Goal: Task Accomplishment & Management: Use online tool/utility

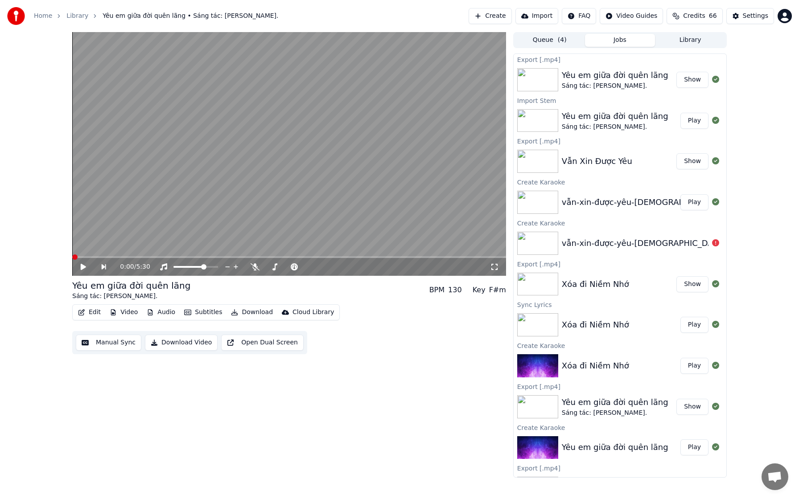
click at [40, 12] on link "Home" at bounding box center [43, 16] width 18 height 9
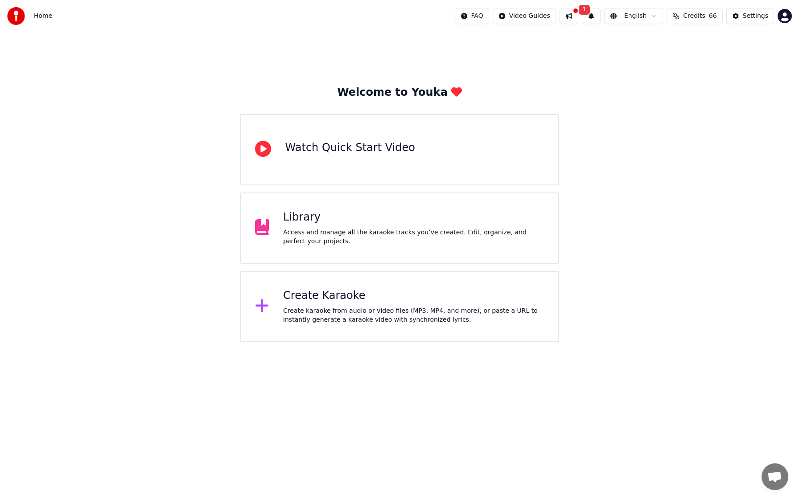
click at [308, 292] on div "Create Karaoke" at bounding box center [413, 296] width 261 height 14
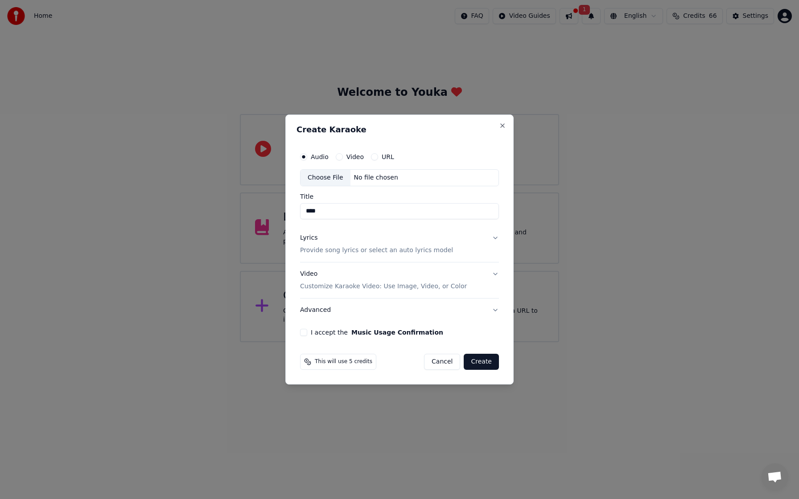
click at [364, 247] on p "Provide song lyrics or select an auto lyrics model" at bounding box center [376, 250] width 153 height 9
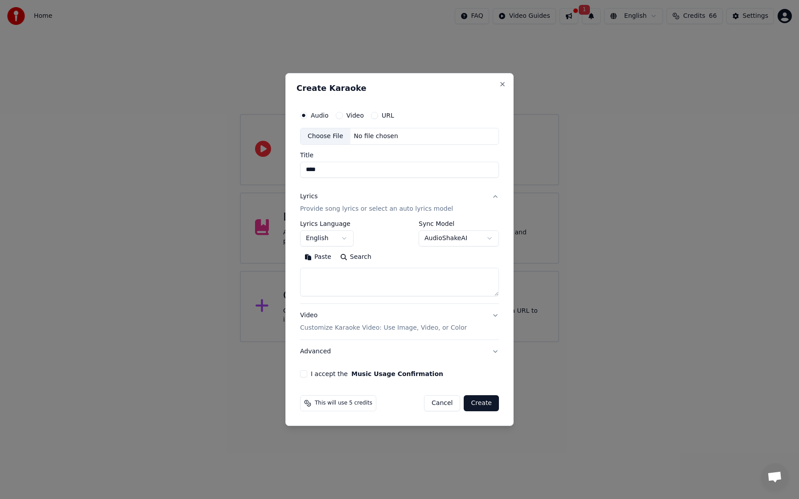
click at [332, 137] on div "Choose File" at bounding box center [325, 136] width 50 height 16
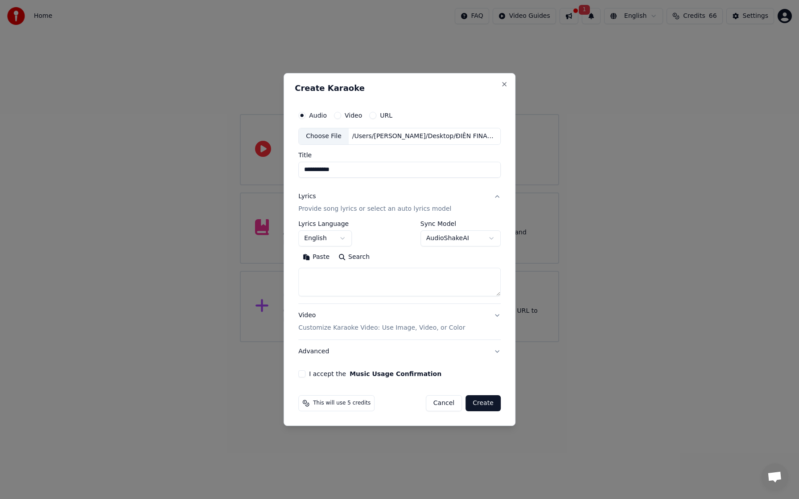
click at [345, 171] on input "**********" at bounding box center [399, 170] width 202 height 16
type input "*****"
click at [345, 281] on textarea at bounding box center [399, 282] width 202 height 29
click at [320, 259] on button "Paste" at bounding box center [316, 257] width 36 height 14
type textarea "**********"
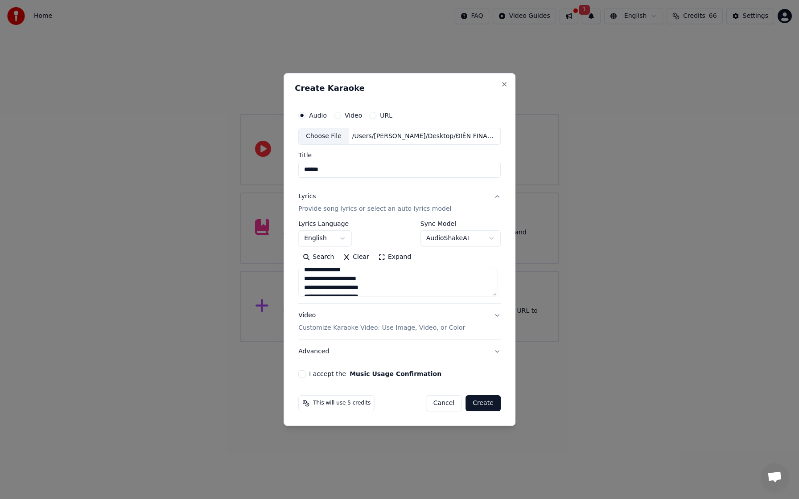
scroll to position [362, 0]
click at [308, 316] on div "Video Customize Karaoke Video: Use Image, Video, or Color" at bounding box center [381, 321] width 167 height 21
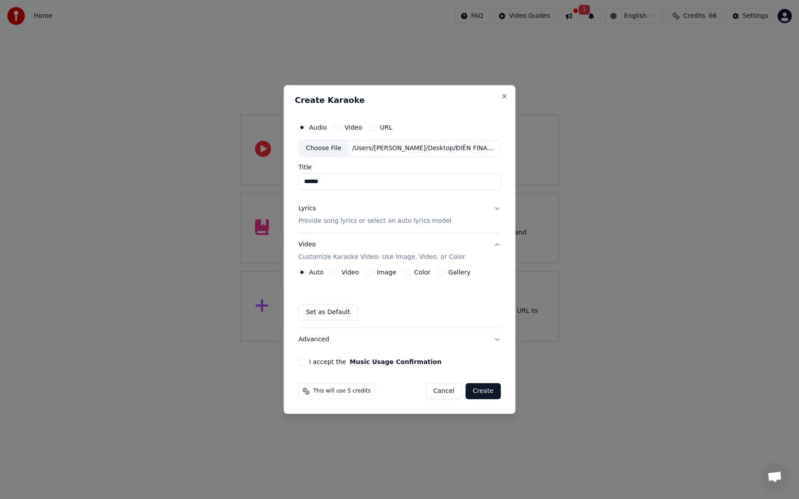
click at [337, 272] on button "Video" at bounding box center [334, 272] width 7 height 7
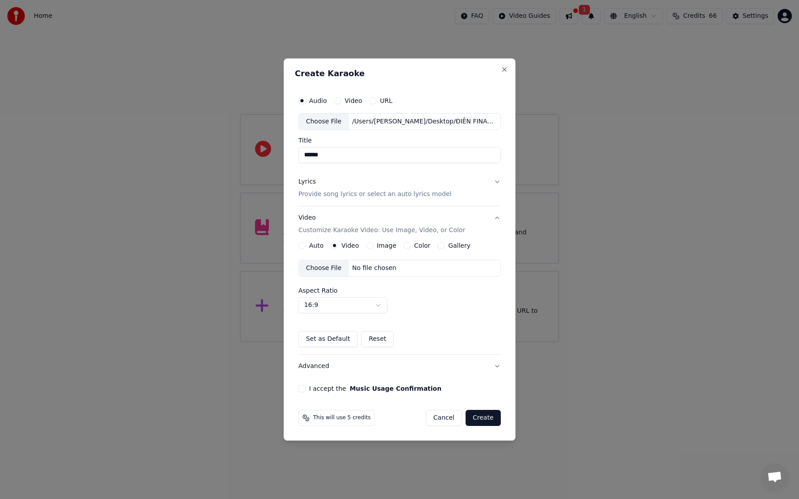
click at [329, 270] on div "Choose File" at bounding box center [324, 268] width 50 height 16
click at [305, 390] on button "I accept the Music Usage Confirmation" at bounding box center [301, 388] width 7 height 7
click at [478, 418] on button "Create" at bounding box center [482, 418] width 35 height 16
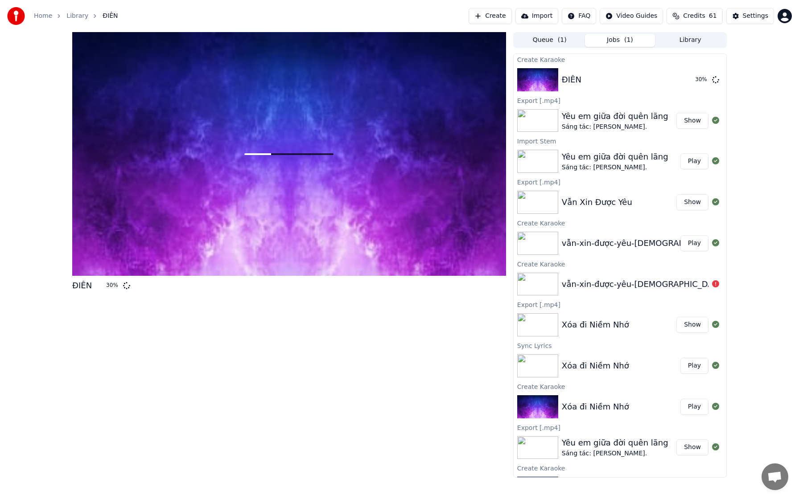
click at [374, 263] on div "ĐIÊN 30 %" at bounding box center [289, 255] width 434 height 446
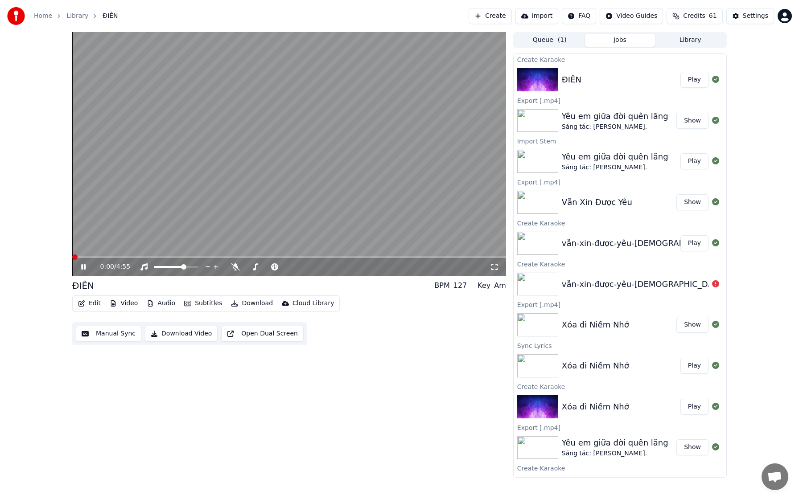
click at [72, 256] on span at bounding box center [72, 257] width 0 height 2
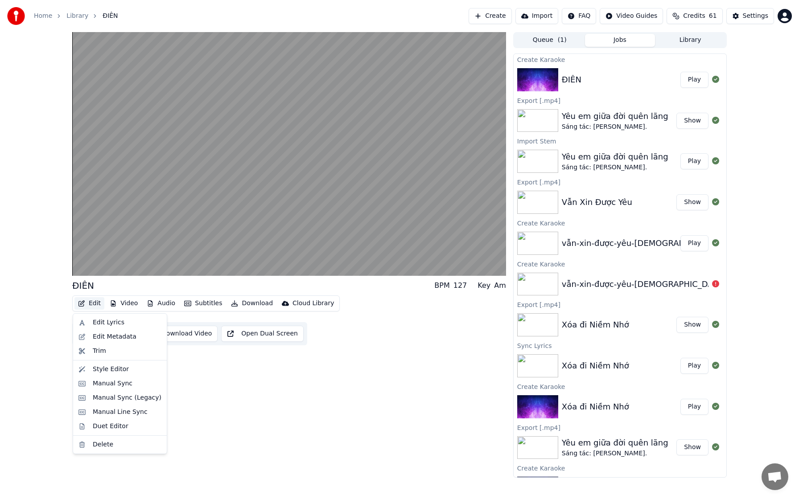
click at [91, 305] on button "Edit" at bounding box center [89, 303] width 30 height 12
click at [99, 335] on div "Edit Metadata" at bounding box center [115, 336] width 44 height 9
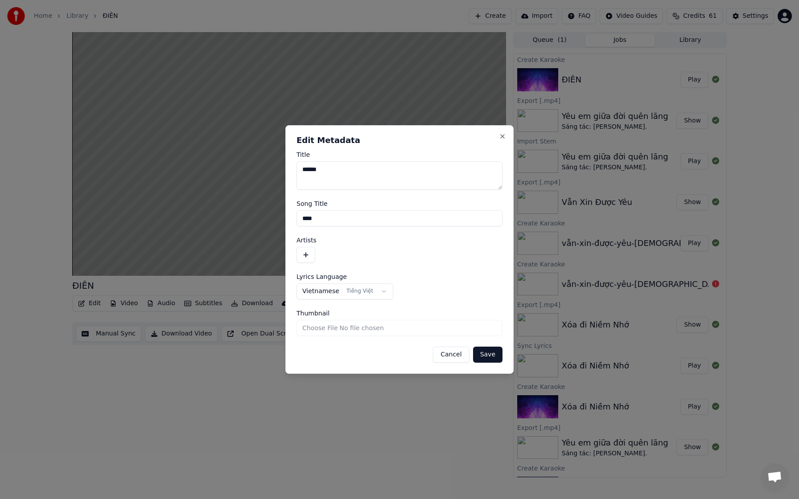
click at [448, 355] on button "Cancel" at bounding box center [451, 355] width 36 height 16
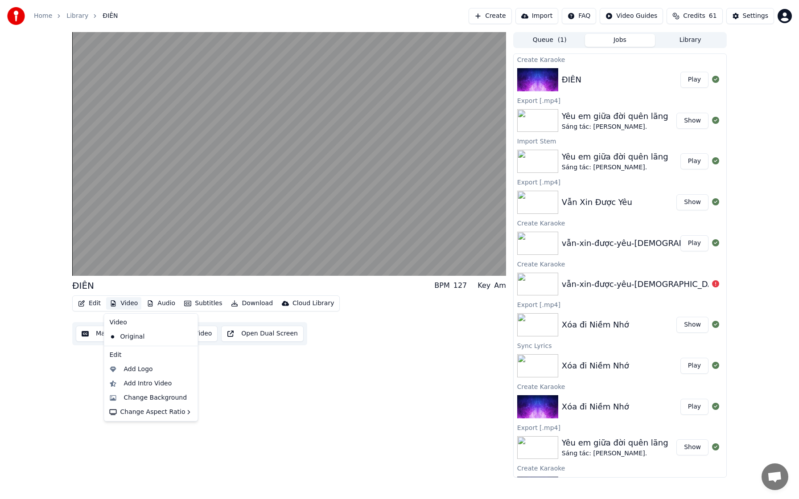
click at [122, 306] on button "Video" at bounding box center [123, 303] width 35 height 12
click at [144, 335] on div "Original" at bounding box center [144, 337] width 77 height 14
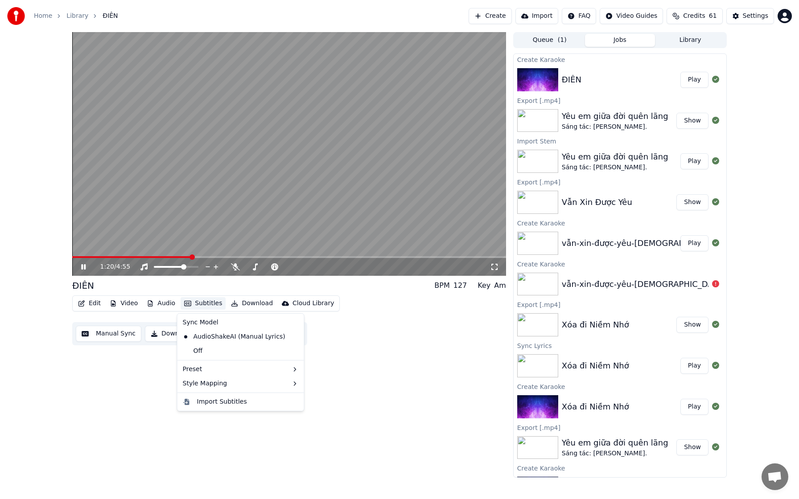
click at [204, 305] on button "Subtitles" at bounding box center [203, 303] width 45 height 12
click at [169, 260] on span at bounding box center [170, 256] width 5 height 5
click at [201, 304] on button "Subtitles" at bounding box center [203, 303] width 45 height 12
click at [214, 338] on div "AudioShakeAI (Manual Lyrics)" at bounding box center [234, 337] width 110 height 14
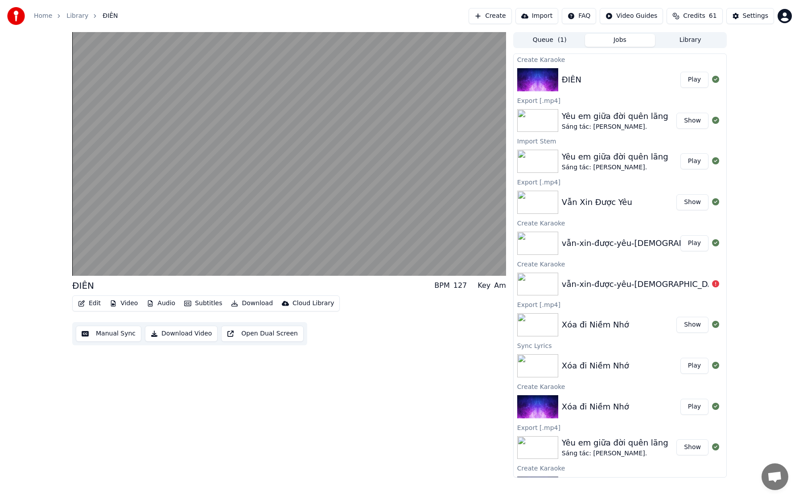
click at [125, 333] on button "Manual Sync" at bounding box center [109, 334] width 66 height 16
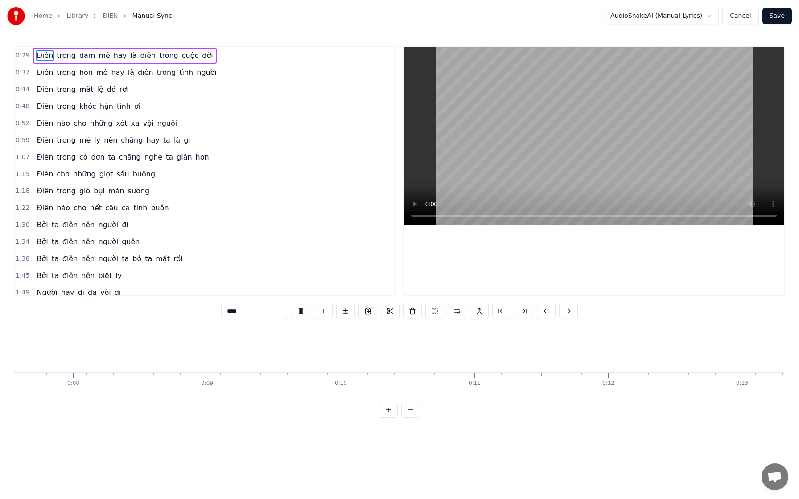
scroll to position [0, 1014]
click at [41, 55] on span "Điên" at bounding box center [45, 55] width 18 height 10
click at [562, 136] on video at bounding box center [594, 136] width 380 height 178
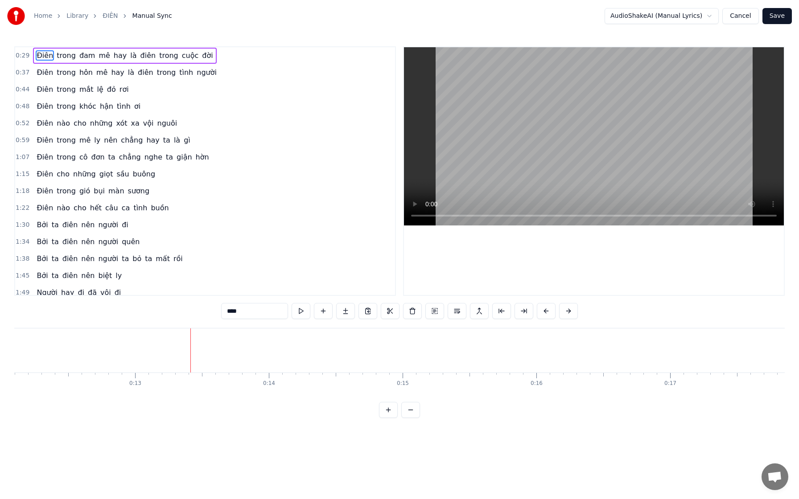
click at [201, 54] on span "đời" at bounding box center [207, 55] width 12 height 10
type input "***"
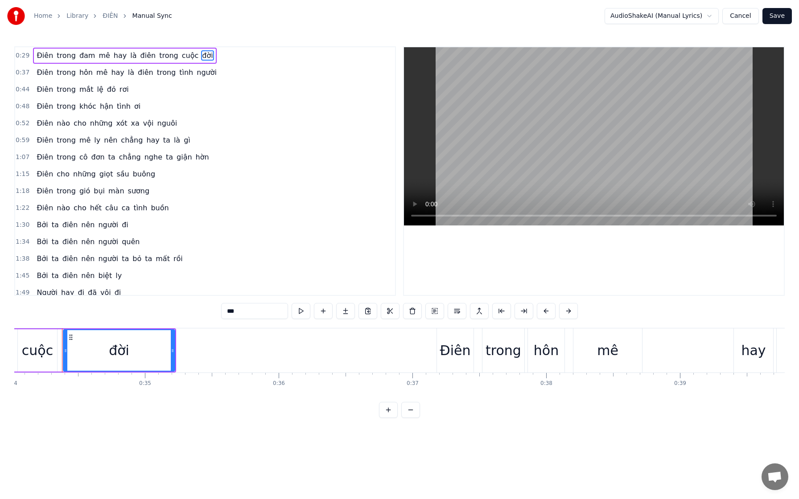
scroll to position [0, 4552]
click at [167, 46] on div "0:29 Điên trong đam mê hay là điên trong cuộc đời 0:37 Điên trong hôn mê hay là…" at bounding box center [205, 171] width 382 height 250
click at [167, 48] on div "Điên trong đam mê hay là điên trong cuộc đời" at bounding box center [124, 56] width 183 height 16
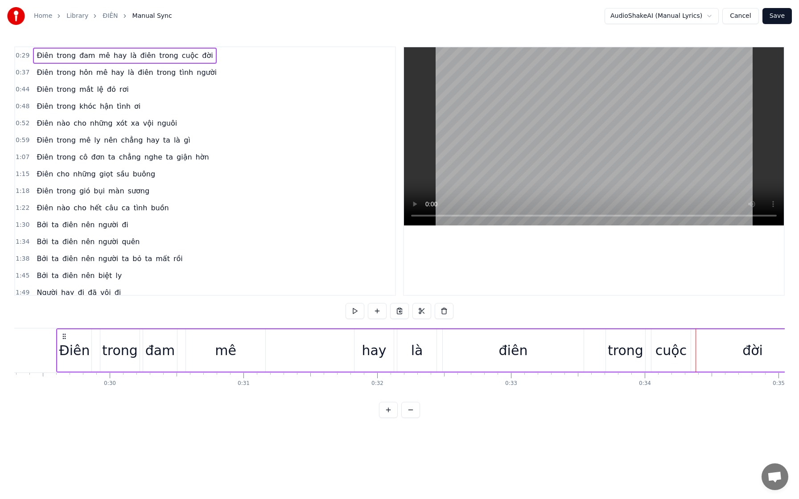
scroll to position [0, 3913]
click at [166, 49] on div "Điên trong đam mê hay là điên trong cuộc đời" at bounding box center [124, 56] width 183 height 16
click at [165, 50] on div "Điên trong đam mê hay là điên trong cuộc đời" at bounding box center [124, 56] width 183 height 16
click at [357, 310] on button at bounding box center [354, 311] width 19 height 16
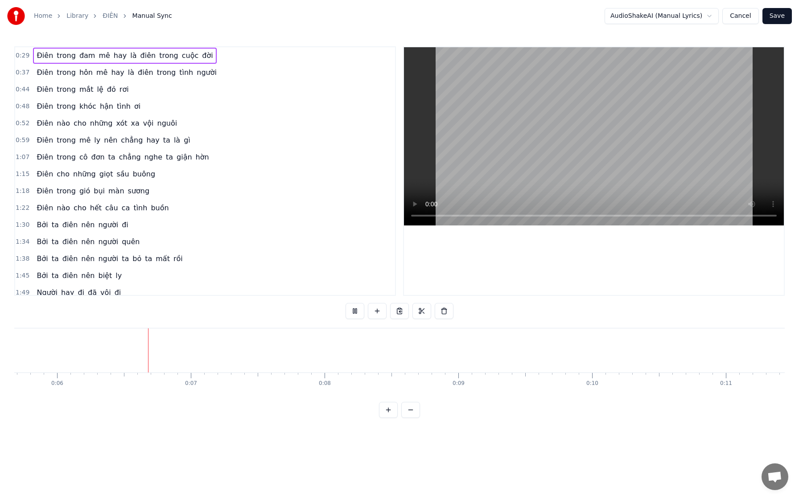
scroll to position [0, 763]
click at [736, 17] on button "Cancel" at bounding box center [740, 16] width 36 height 16
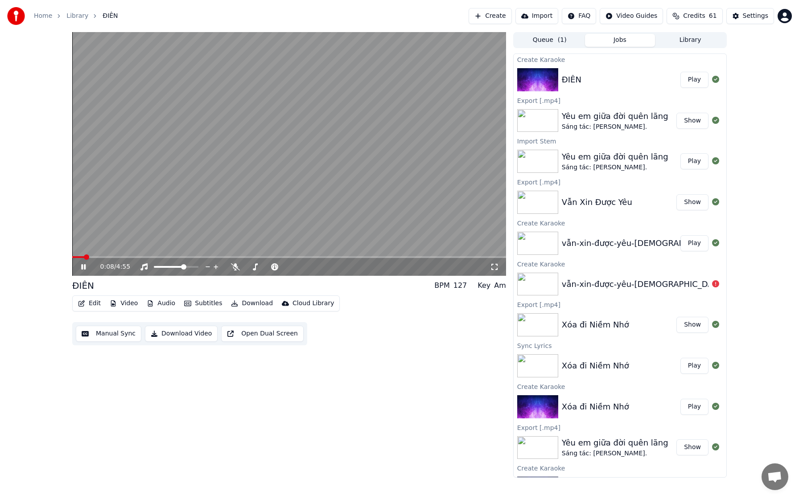
click at [99, 304] on button "Edit" at bounding box center [89, 303] width 30 height 12
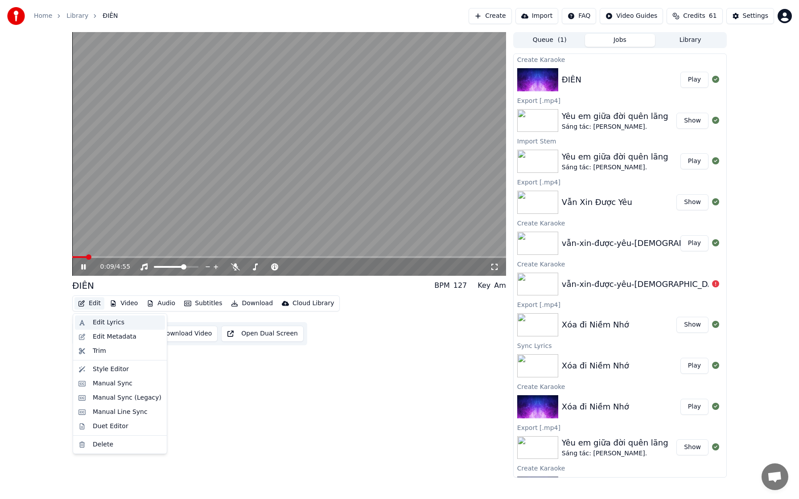
click at [115, 326] on div "Edit Lyrics" at bounding box center [109, 322] width 32 height 9
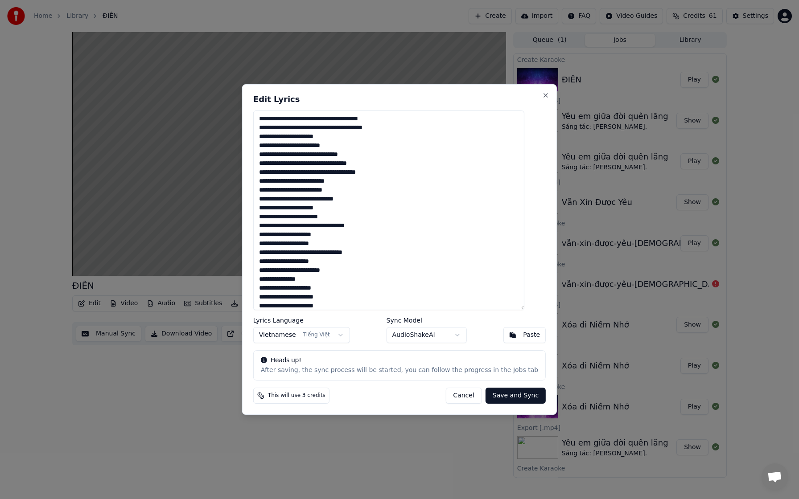
click at [460, 396] on button "Cancel" at bounding box center [463, 396] width 36 height 16
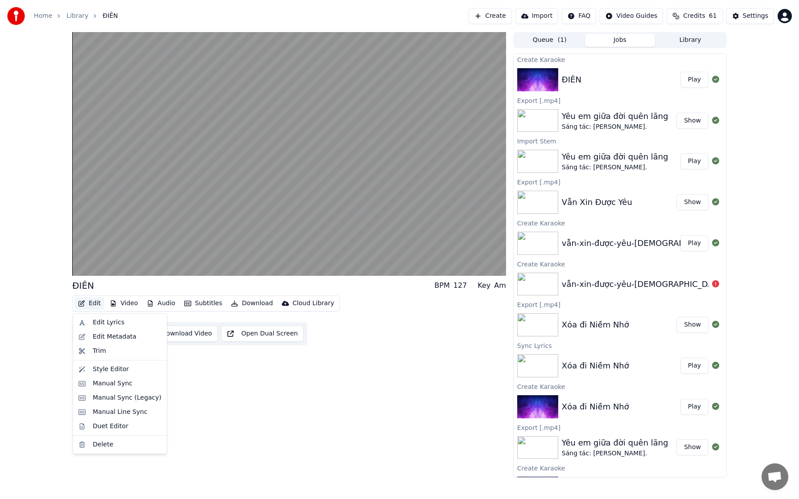
click at [95, 304] on button "Edit" at bounding box center [89, 303] width 30 height 12
click at [103, 340] on div "Edit Metadata" at bounding box center [115, 336] width 44 height 9
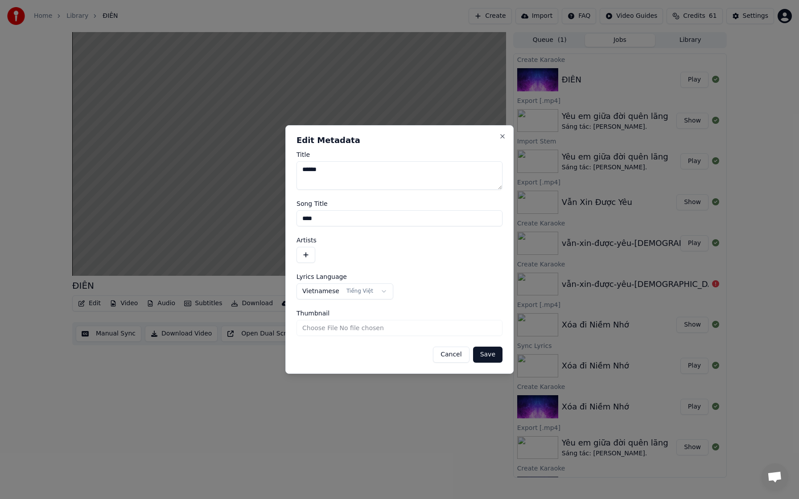
drag, startPoint x: 335, startPoint y: 177, endPoint x: 337, endPoint y: 201, distance: 24.6
click at [335, 177] on textarea "*****" at bounding box center [399, 175] width 206 height 29
type textarea "*"
click at [490, 359] on button "Save" at bounding box center [487, 355] width 29 height 16
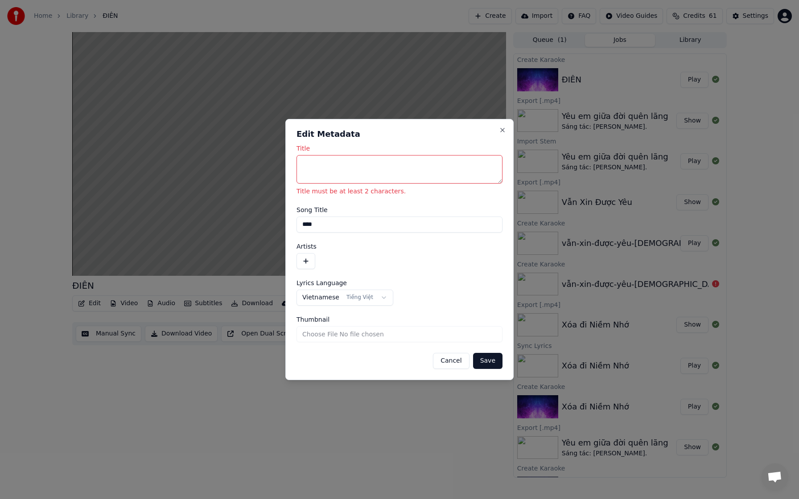
click at [456, 361] on button "Cancel" at bounding box center [451, 361] width 36 height 16
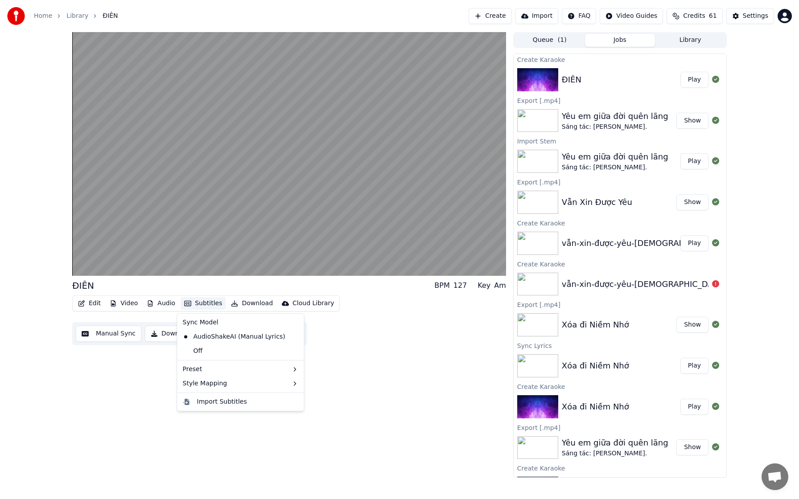
click at [196, 304] on button "Subtitles" at bounding box center [203, 303] width 45 height 12
click at [216, 373] on div "Preset" at bounding box center [240, 369] width 123 height 14
click at [318, 388] on div "2 Lines - Dynamic (Horizontal)" at bounding box center [354, 386] width 112 height 14
click at [209, 307] on button "Subtitles" at bounding box center [203, 303] width 45 height 12
click at [135, 370] on div "ĐIÊN BPM 127 Key Am Edit Video Audio Subtitles Download Cloud Library Manual Sy…" at bounding box center [289, 255] width 434 height 446
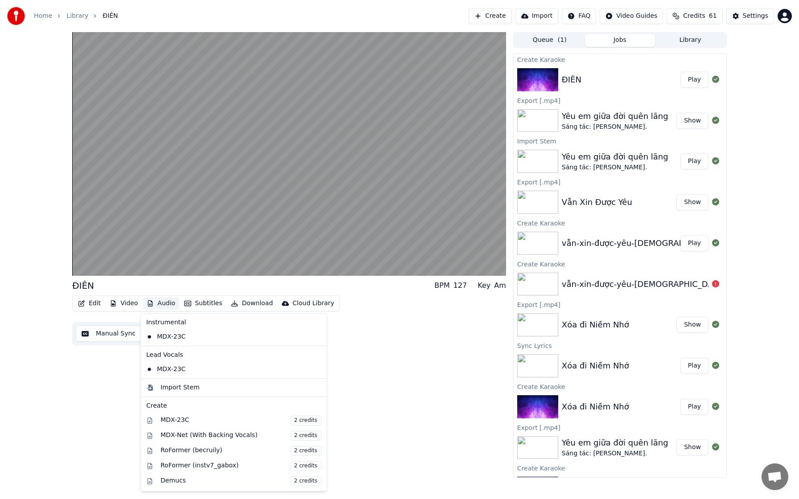
click at [164, 304] on button "Audio" at bounding box center [161, 303] width 36 height 12
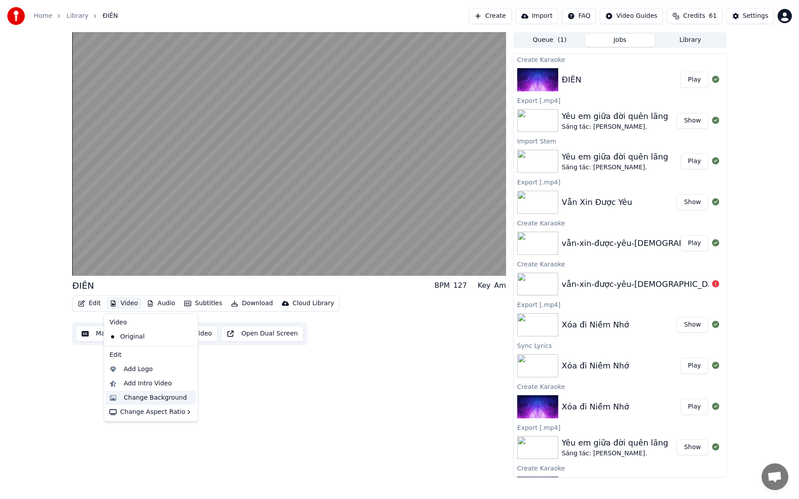
click at [144, 401] on div "Change Background" at bounding box center [155, 398] width 63 height 9
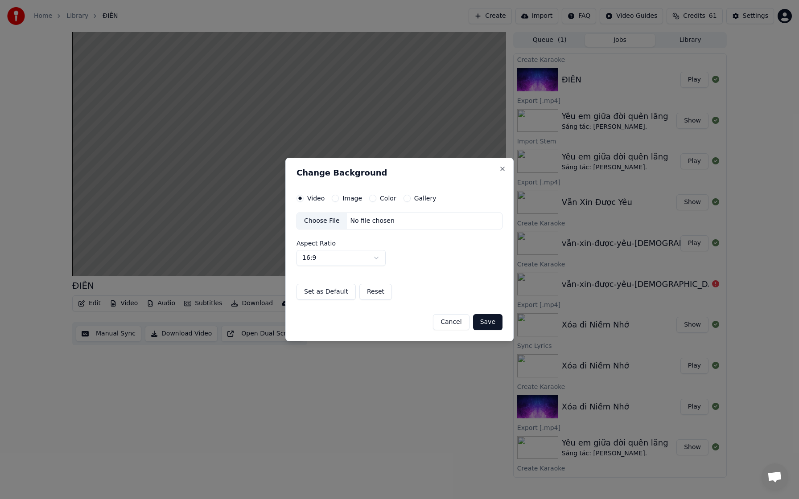
click at [453, 324] on button "Cancel" at bounding box center [451, 322] width 36 height 16
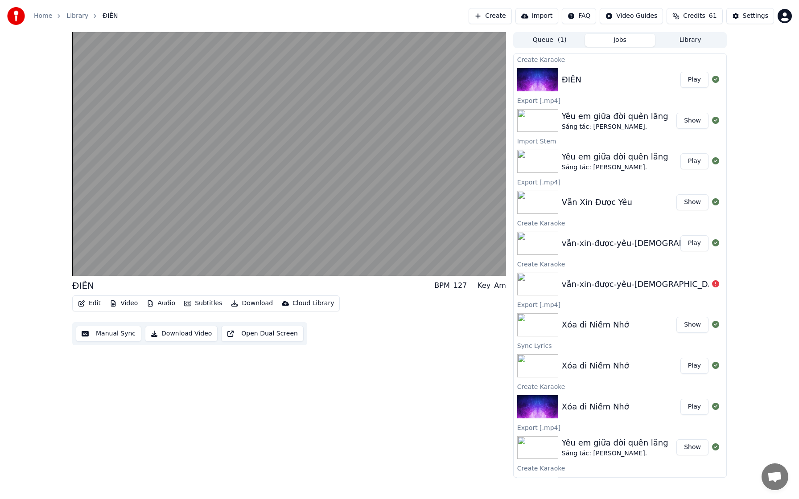
click at [134, 303] on button "Video" at bounding box center [123, 303] width 35 height 12
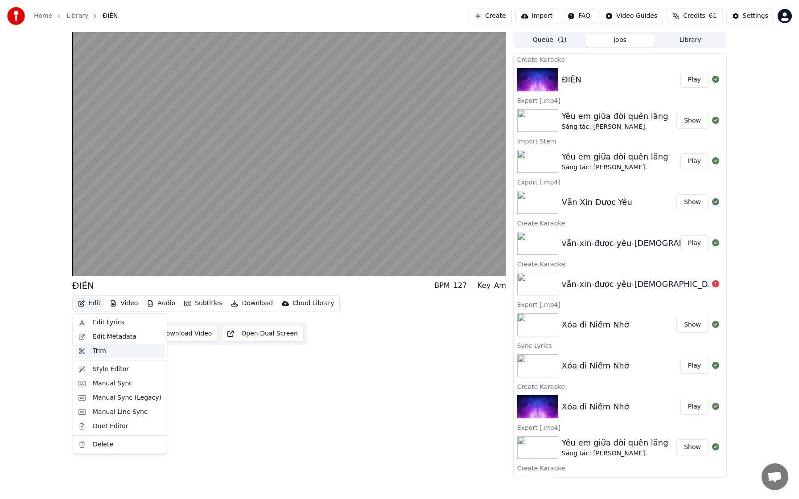
click at [104, 352] on div "Trim" at bounding box center [99, 351] width 13 height 9
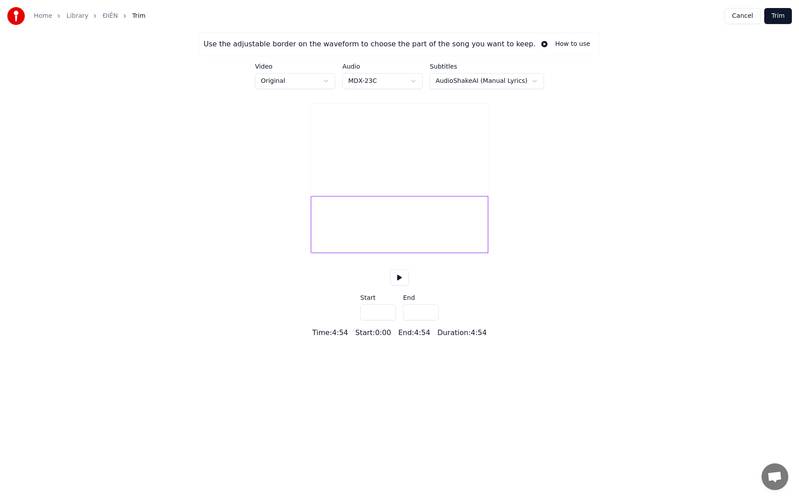
click at [742, 13] on button "Cancel" at bounding box center [742, 16] width 36 height 16
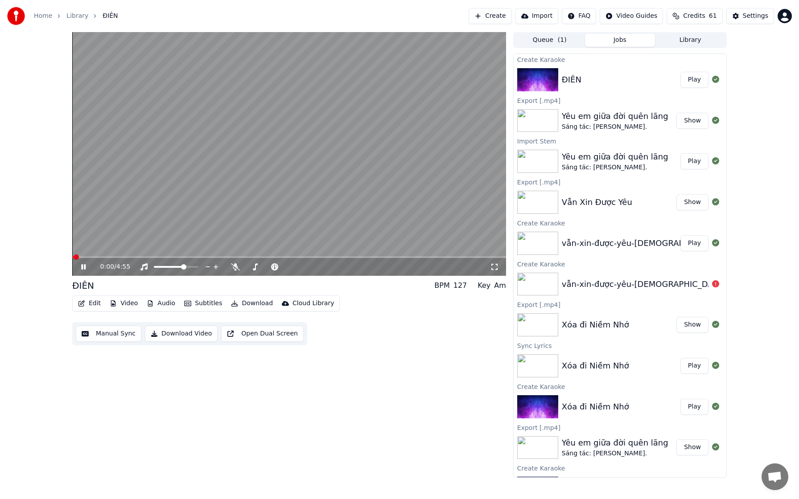
click at [100, 303] on button "Edit" at bounding box center [89, 303] width 30 height 12
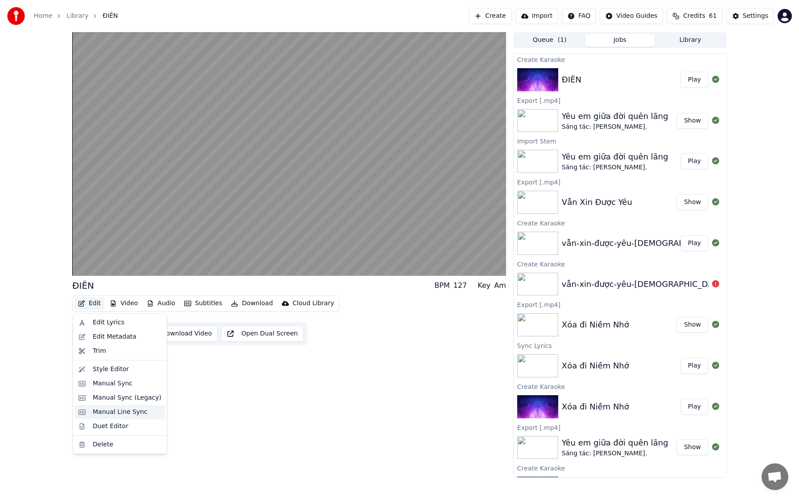
click at [130, 411] on div "Manual Line Sync" at bounding box center [120, 412] width 55 height 9
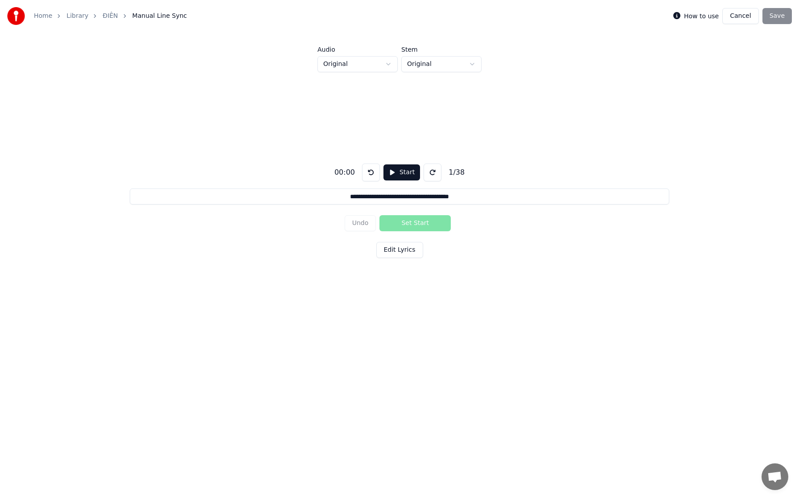
click at [741, 16] on button "Cancel" at bounding box center [740, 16] width 36 height 16
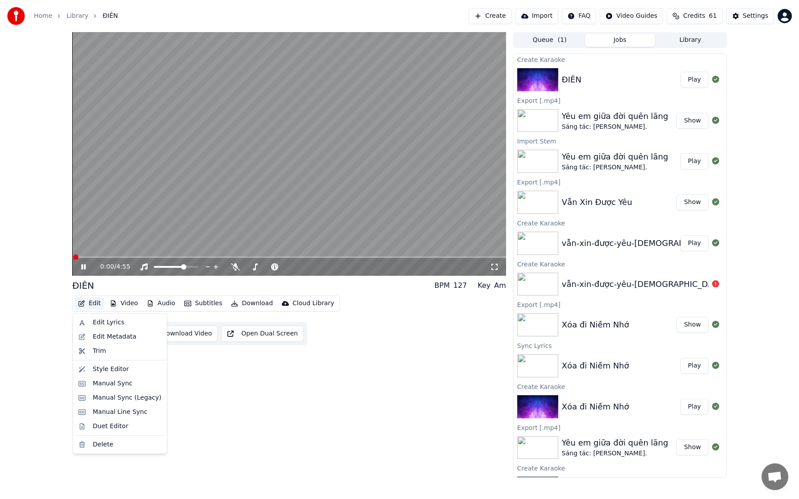
click at [95, 303] on button "Edit" at bounding box center [89, 303] width 30 height 12
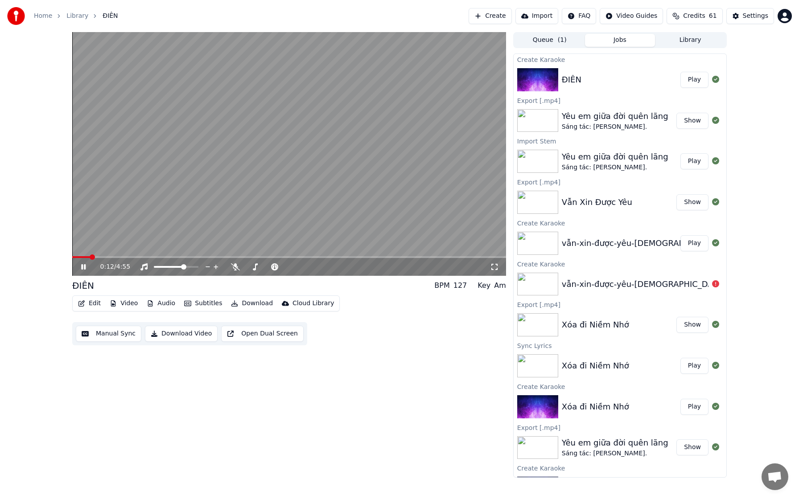
click at [256, 156] on video at bounding box center [289, 154] width 434 height 244
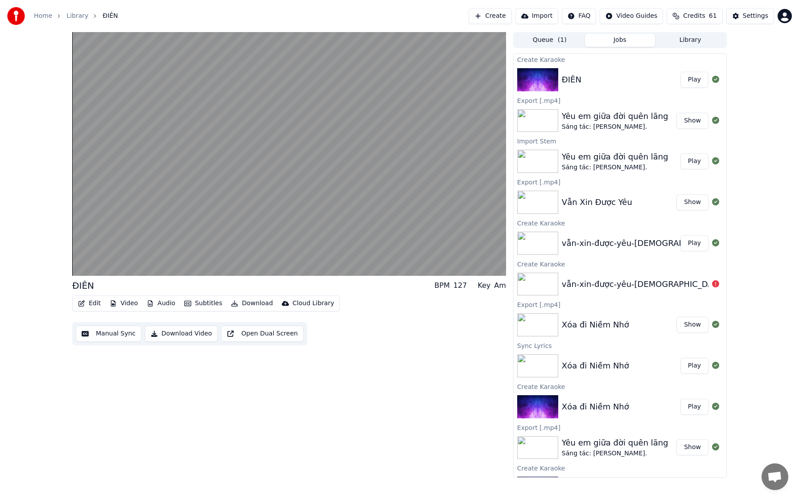
click at [162, 334] on button "Download Video" at bounding box center [181, 334] width 73 height 16
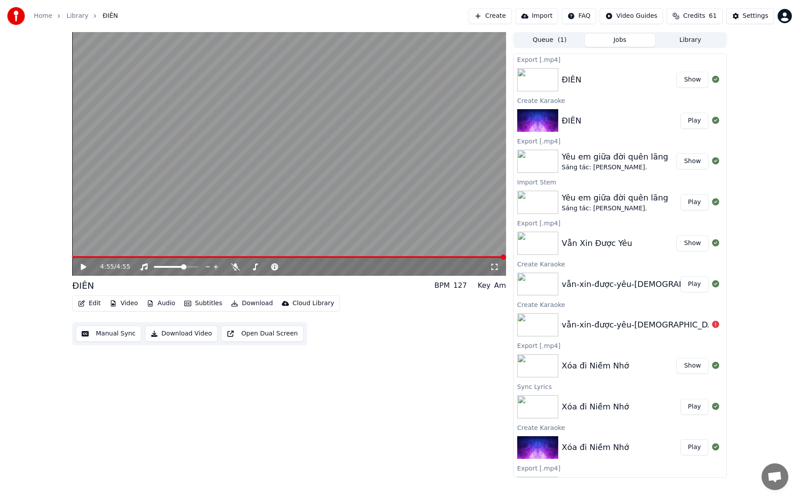
click at [684, 82] on button "Show" at bounding box center [692, 80] width 32 height 16
